Goal: Book appointment/travel/reservation

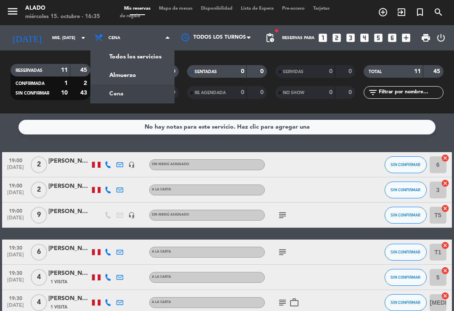
click at [124, 74] on div "menu Alado miércoles 15. octubre - 16:35 Mis reservas Mapa de mesas Disponibili…" at bounding box center [227, 56] width 454 height 113
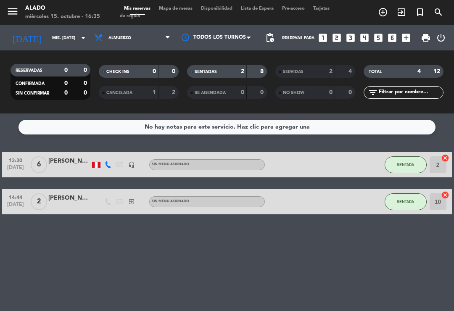
click at [181, 4] on div "menu Alado miércoles 15. octubre - 16:35 Mis reservas Mapa de mesas Disponibili…" at bounding box center [227, 12] width 454 height 25
click at [181, 6] on span "Mapa de mesas" at bounding box center [176, 8] width 42 height 5
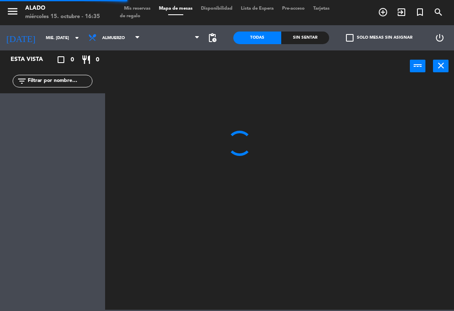
click at [175, 11] on span "Mapa de mesas" at bounding box center [176, 8] width 42 height 5
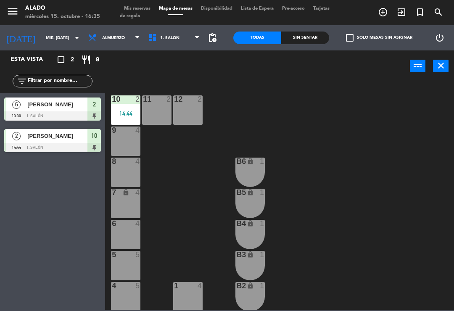
click at [175, 33] on span "1. Salón" at bounding box center [174, 38] width 60 height 18
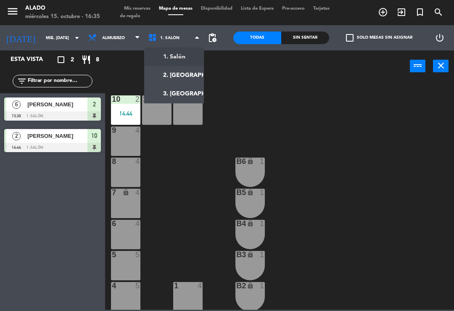
click at [168, 74] on ng-component "menu Alado miércoles 15. octubre - 16:35 Mis reservas Mapa de mesas Disponibili…" at bounding box center [227, 155] width 454 height 310
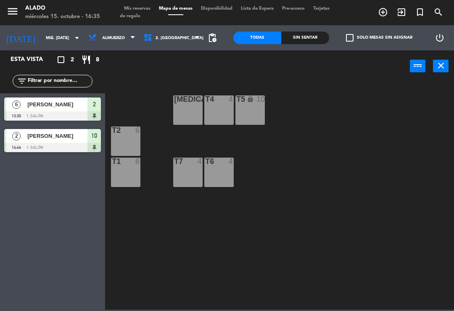
click at [184, 165] on div at bounding box center [188, 162] width 14 height 8
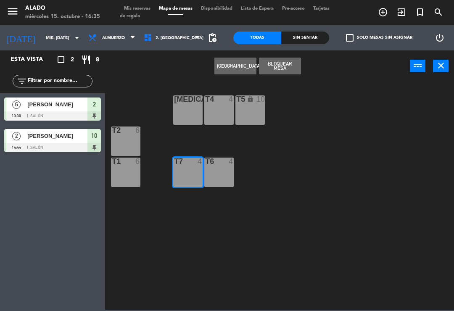
click at [138, 7] on span "Mis reservas" at bounding box center [137, 8] width 35 height 5
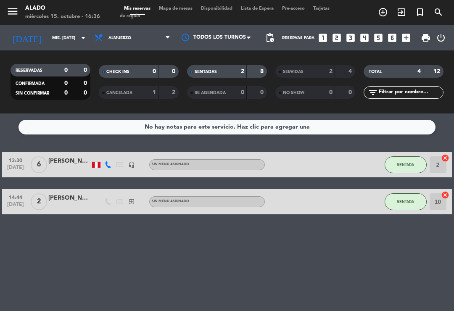
click at [319, 33] on icon "looks_one" at bounding box center [322, 37] width 11 height 11
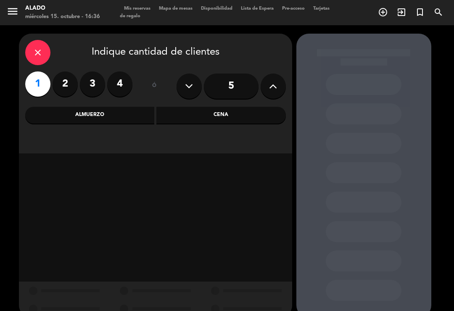
click at [64, 85] on label "2" at bounding box center [65, 83] width 25 height 25
click at [95, 108] on div "Almuerzo" at bounding box center [89, 115] width 129 height 17
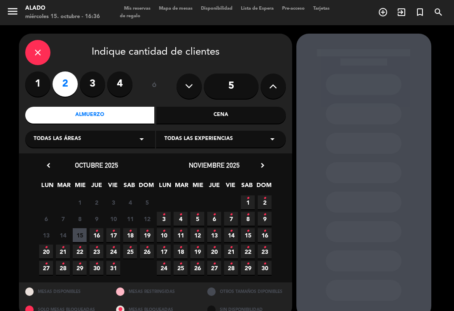
click at [36, 54] on icon "close" at bounding box center [38, 52] width 10 height 10
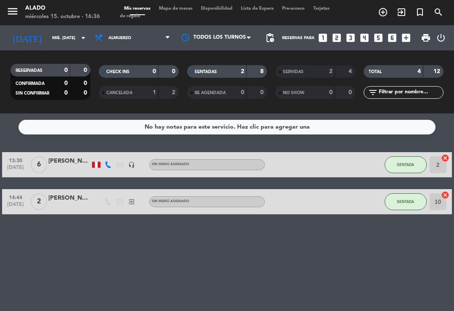
click at [337, 37] on icon "looks_two" at bounding box center [336, 37] width 11 height 11
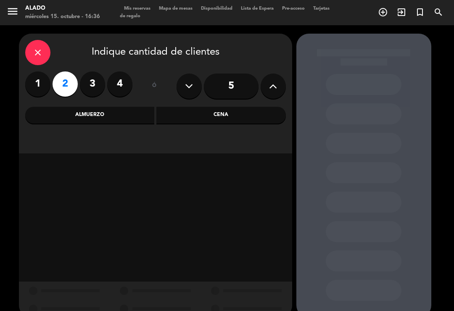
click at [117, 116] on div "Almuerzo" at bounding box center [89, 115] width 129 height 17
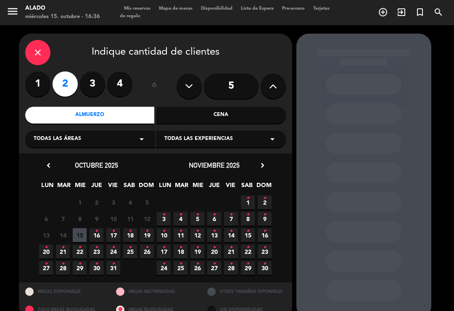
click at [83, 232] on span "15" at bounding box center [80, 235] width 14 height 14
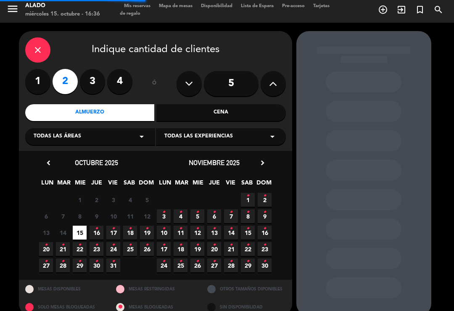
scroll to position [13, 0]
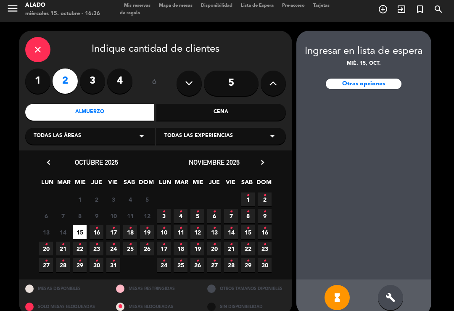
click at [386, 293] on icon "build" at bounding box center [390, 298] width 10 height 10
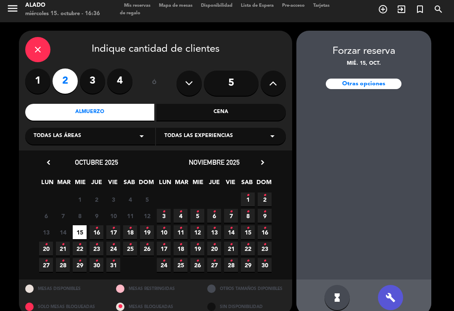
click at [39, 45] on icon "close" at bounding box center [38, 50] width 10 height 10
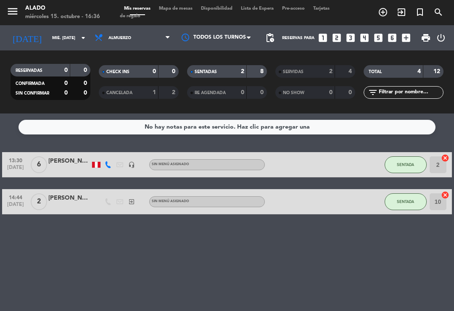
click at [335, 37] on icon "looks_two" at bounding box center [336, 37] width 11 height 11
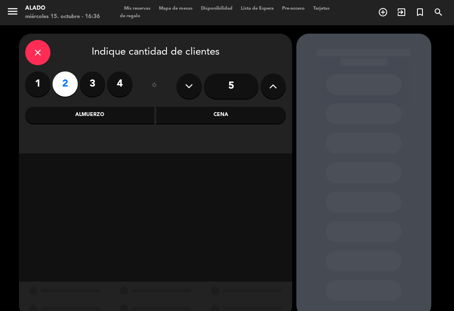
click at [104, 111] on div "Almuerzo" at bounding box center [89, 115] width 129 height 17
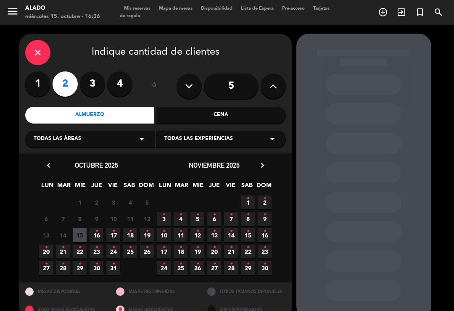
click at [84, 230] on span "15" at bounding box center [80, 235] width 14 height 14
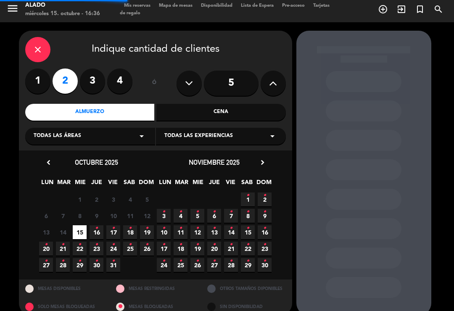
scroll to position [3, 0]
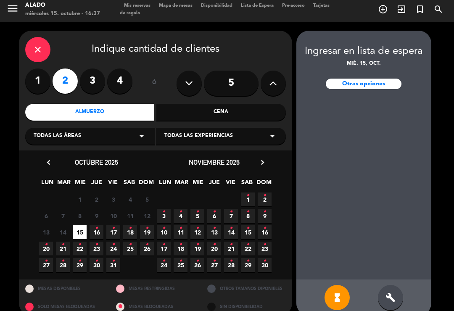
click at [396, 285] on div "build" at bounding box center [390, 297] width 25 height 25
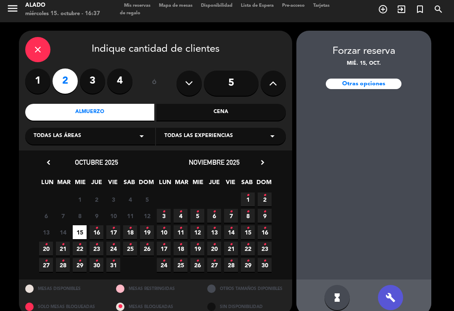
click at [388, 293] on icon "build" at bounding box center [390, 298] width 10 height 10
click at [391, 285] on div "build" at bounding box center [390, 297] width 25 height 25
click at [84, 225] on span "15" at bounding box center [80, 232] width 14 height 14
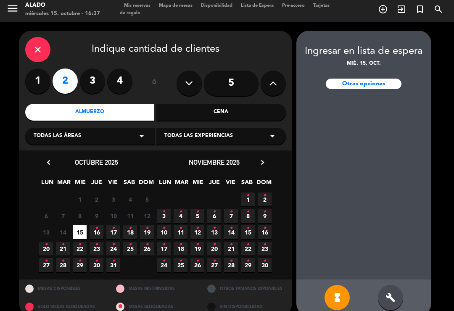
click at [389, 285] on div "build" at bounding box center [390, 297] width 25 height 25
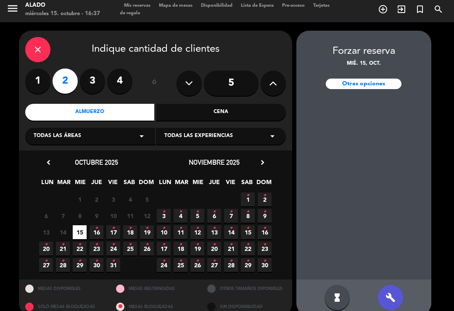
click at [332, 293] on icon "hourglass_full" at bounding box center [337, 298] width 10 height 10
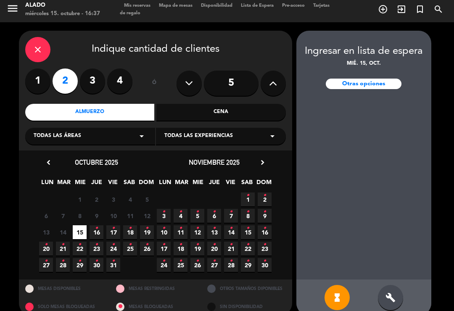
click at [396, 285] on div "build" at bounding box center [390, 297] width 25 height 25
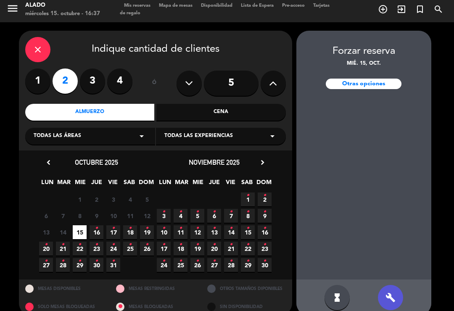
click at [39, 37] on div "close" at bounding box center [37, 49] width 25 height 25
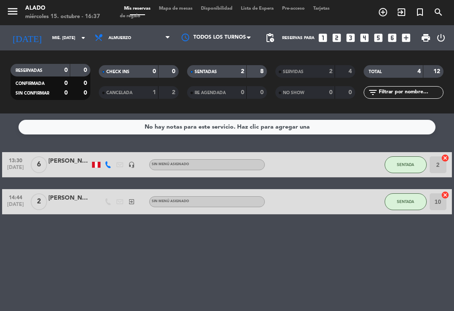
click at [335, 32] on icon "looks_two" at bounding box center [336, 37] width 11 height 11
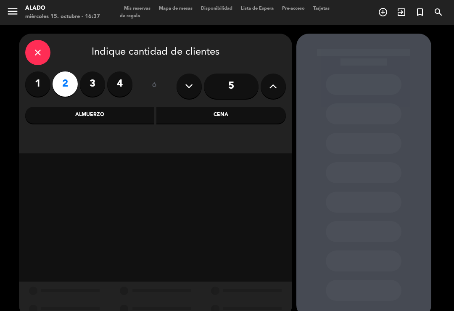
click at [103, 107] on div "Almuerzo" at bounding box center [89, 115] width 129 height 17
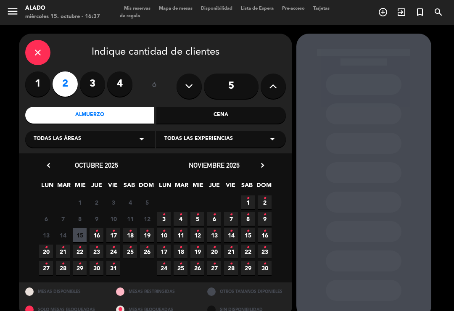
click at [81, 228] on span "15" at bounding box center [80, 235] width 14 height 14
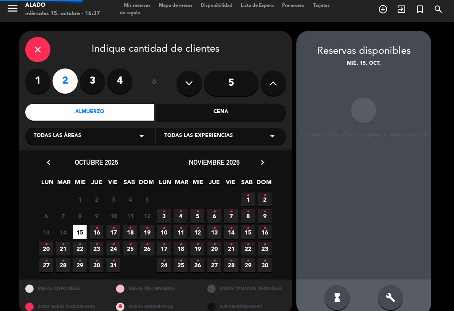
scroll to position [3, 0]
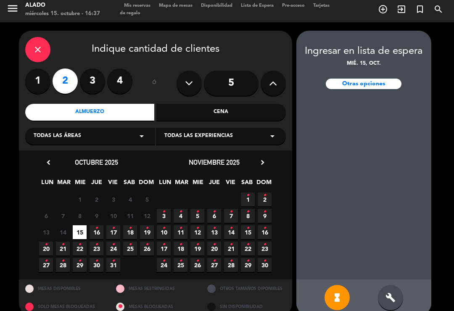
click at [388, 293] on icon "build" at bounding box center [390, 298] width 10 height 10
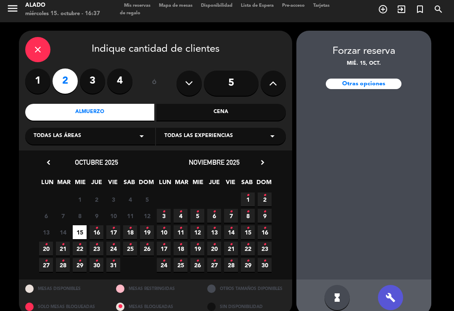
click at [233, 104] on div "Cena" at bounding box center [220, 112] width 129 height 17
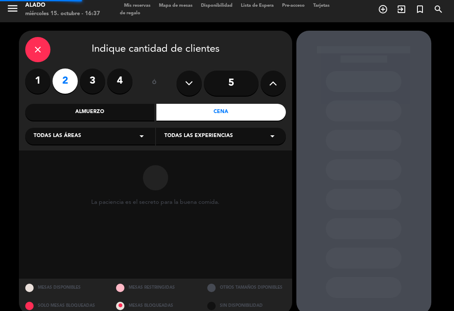
scroll to position [2, 0]
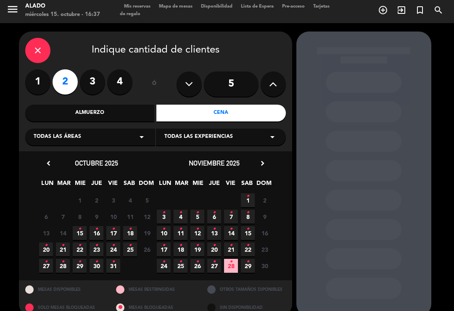
click at [84, 226] on span "15 •" at bounding box center [80, 233] width 14 height 14
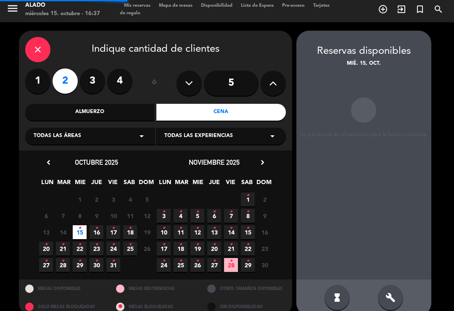
scroll to position [3, 0]
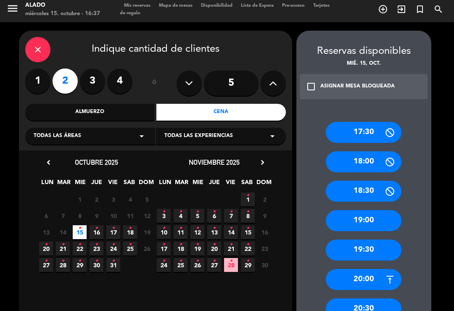
click at [105, 104] on div "Almuerzo" at bounding box center [89, 112] width 129 height 17
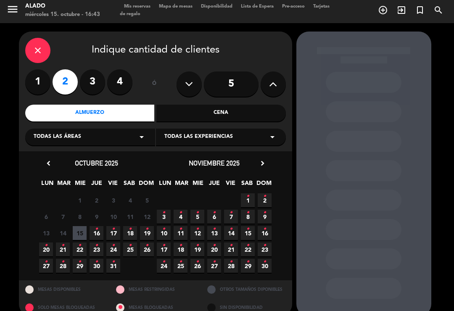
click at [47, 38] on div "close" at bounding box center [37, 50] width 25 height 25
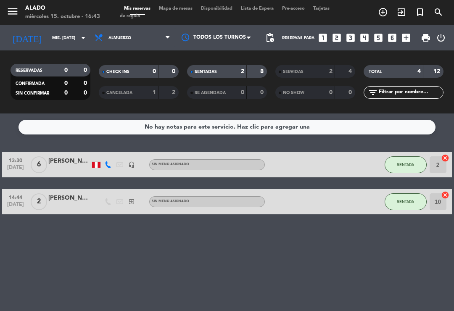
click at [401, 8] on icon "exit_to_app" at bounding box center [401, 12] width 10 height 10
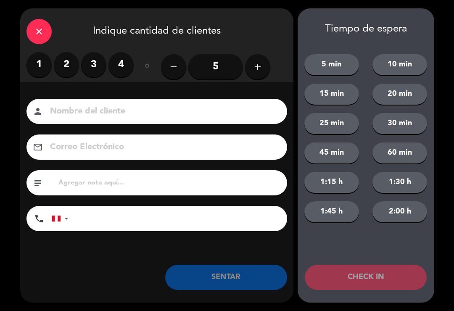
type input "A"
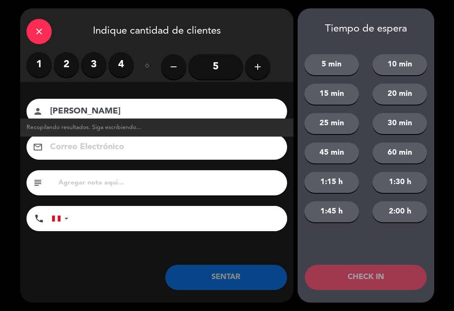
click at [125, 111] on input "[PERSON_NAME]" at bounding box center [162, 111] width 227 height 15
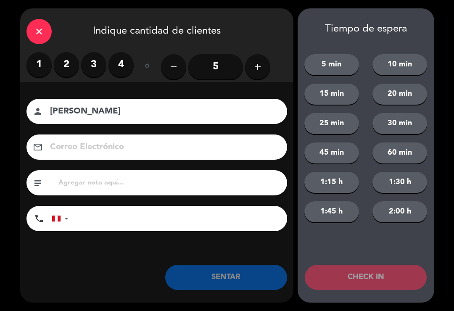
type input "[PERSON_NAME]"
click at [69, 58] on label "2" at bounding box center [66, 64] width 25 height 25
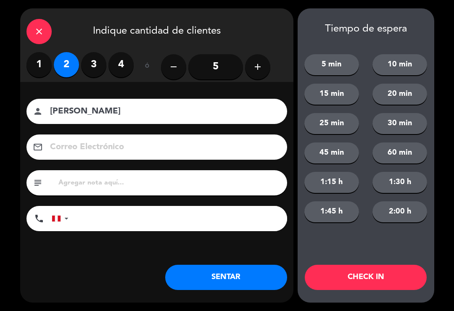
click at [247, 280] on button "SENTAR" at bounding box center [226, 277] width 122 height 25
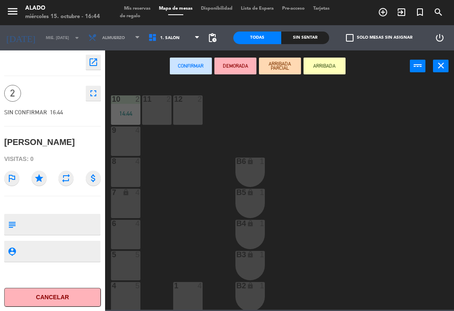
click at [186, 35] on span "1. Salón" at bounding box center [174, 38] width 60 height 18
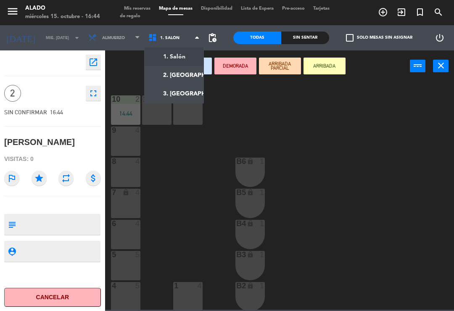
click at [179, 76] on ng-component "menu Alado miércoles 15. octubre - 16:44 Mis reservas Mapa de mesas Disponibili…" at bounding box center [227, 155] width 454 height 310
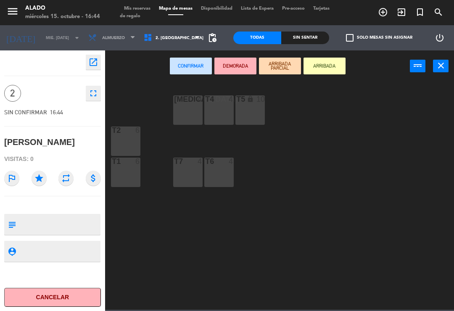
click at [193, 169] on div "T7 4" at bounding box center [187, 172] width 29 height 29
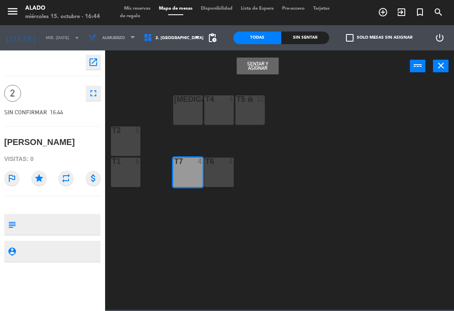
click at [269, 68] on button "Sentar y Asignar" at bounding box center [258, 66] width 42 height 17
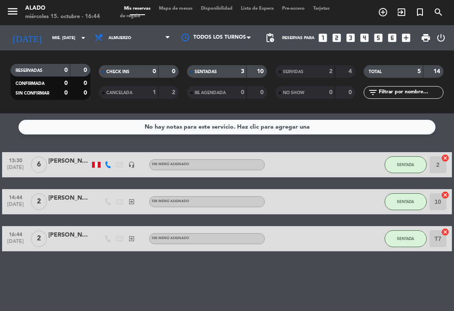
click at [409, 161] on button "SENTADA" at bounding box center [406, 164] width 42 height 17
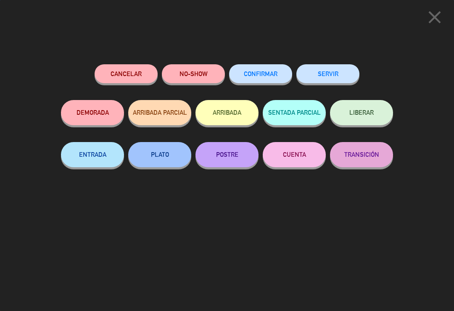
click at [327, 68] on button "SERVIR" at bounding box center [327, 73] width 63 height 19
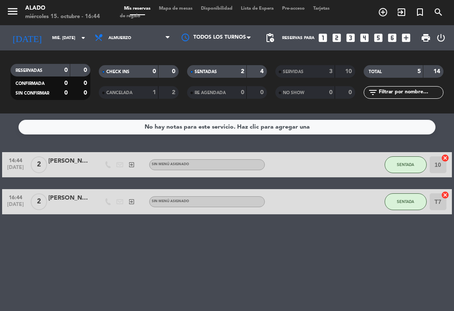
click at [408, 163] on span "SENTADA" at bounding box center [405, 164] width 17 height 5
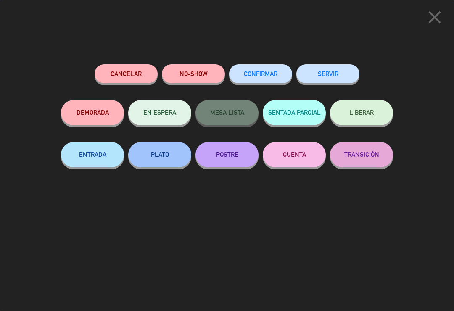
click at [336, 81] on button "SERVIR" at bounding box center [327, 73] width 63 height 19
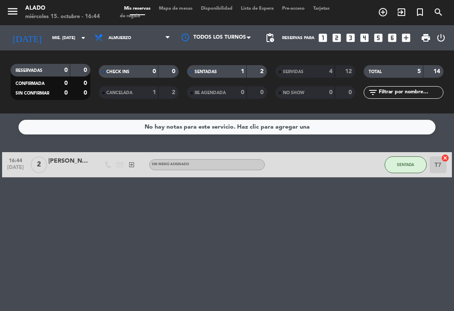
click at [169, 29] on span "Almuerzo" at bounding box center [132, 38] width 84 height 18
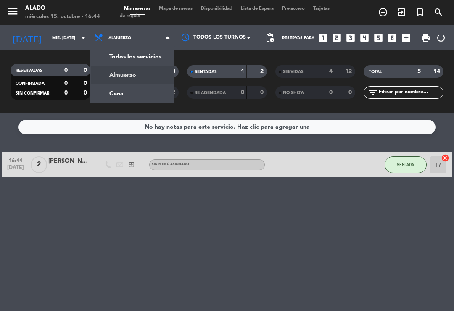
click at [135, 94] on div "menu Alado miércoles 15. octubre - 16:44 Mis reservas Mapa de mesas Disponibili…" at bounding box center [227, 56] width 454 height 113
